Goal: Task Accomplishment & Management: Use online tool/utility

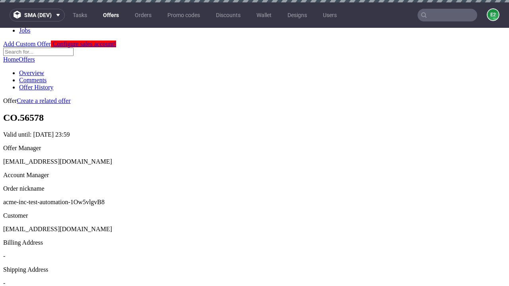
scroll to position [2, 0]
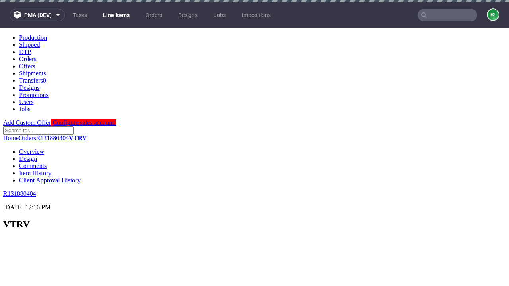
select select "accepted"
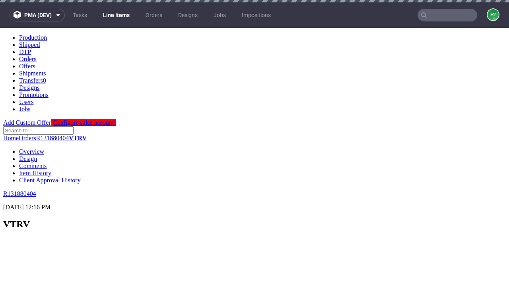
scroll to position [1091, 0]
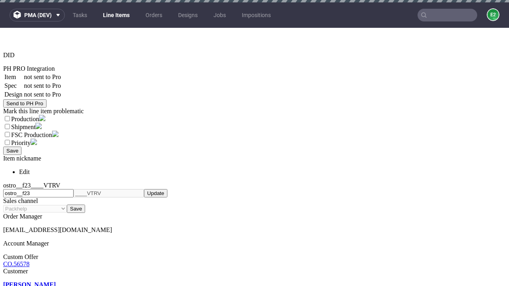
select select "received"
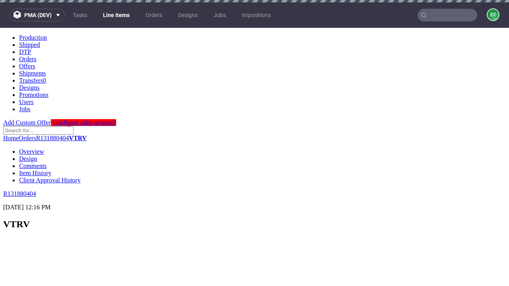
scroll to position [1124, 0]
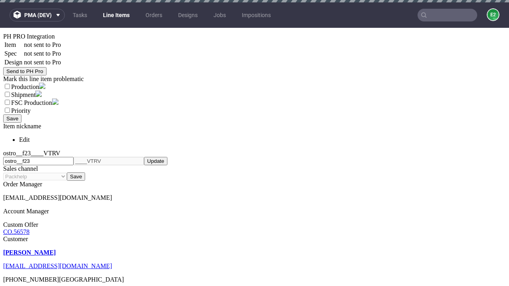
select select "accepted_dtp_issue_reprint"
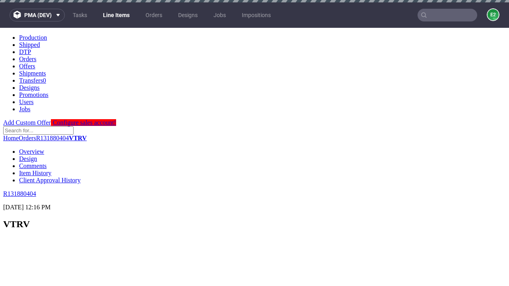
scroll to position [1121, 0]
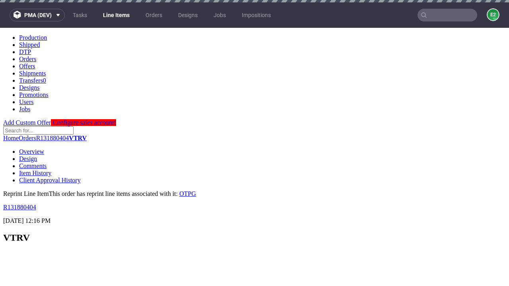
scroll to position [0, 0]
